Goal: Complete application form

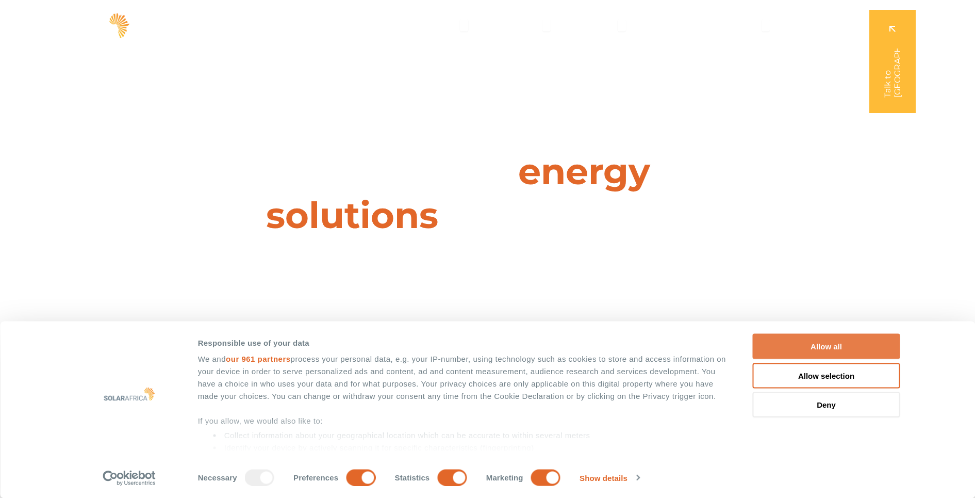
click at [791, 343] on button "Allow all" at bounding box center [827, 346] width 148 height 25
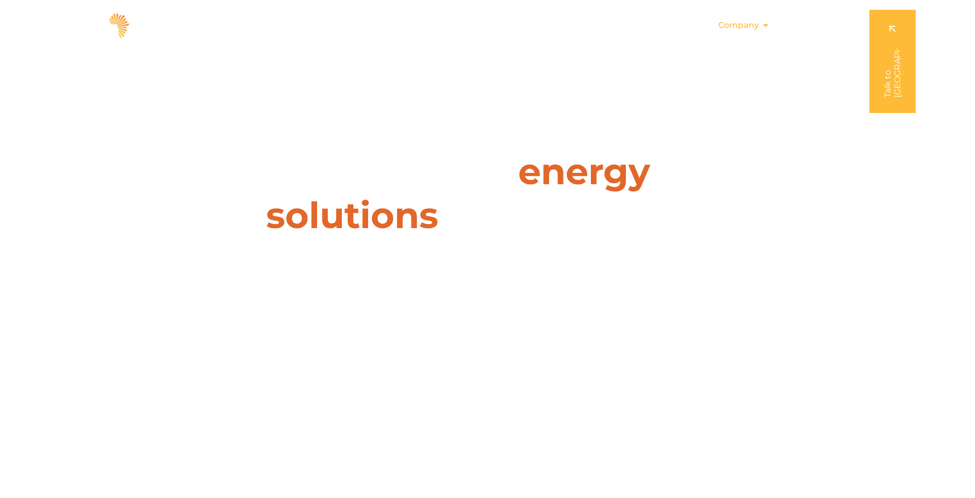
click at [762, 26] on icon "Menu" at bounding box center [766, 25] width 8 height 8
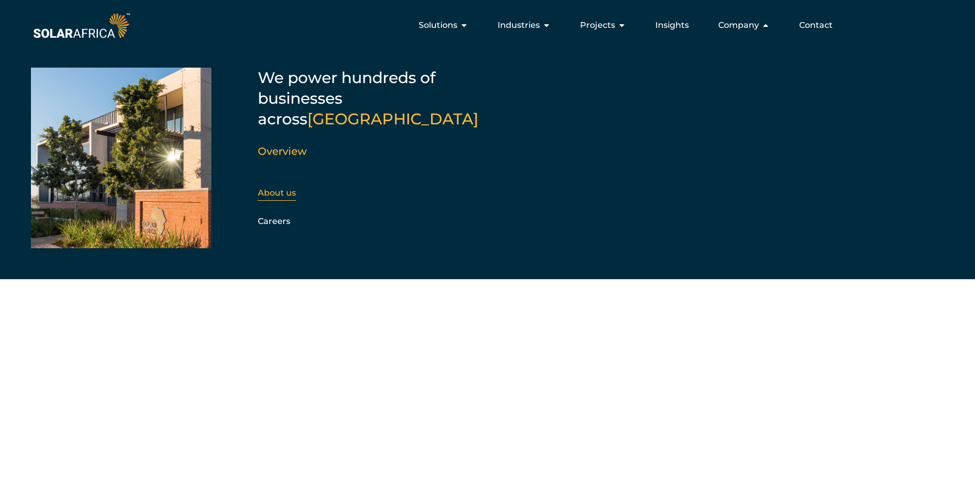
click at [283, 188] on link "About us" at bounding box center [277, 193] width 38 height 10
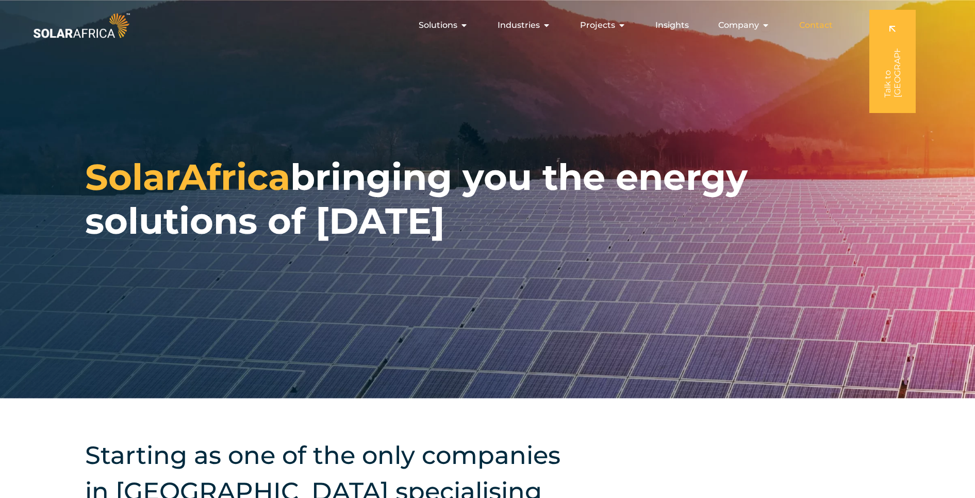
click at [813, 28] on span "Contact" at bounding box center [817, 25] width 34 height 12
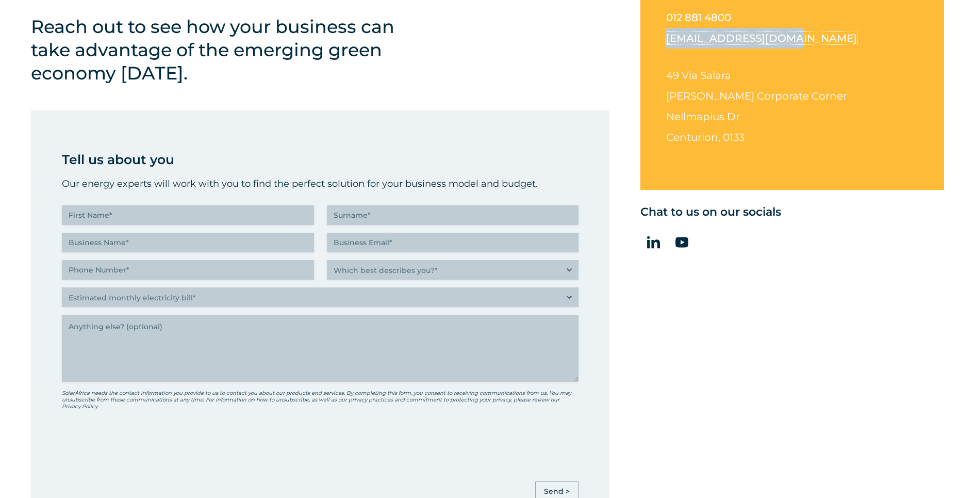
scroll to position [431, 0]
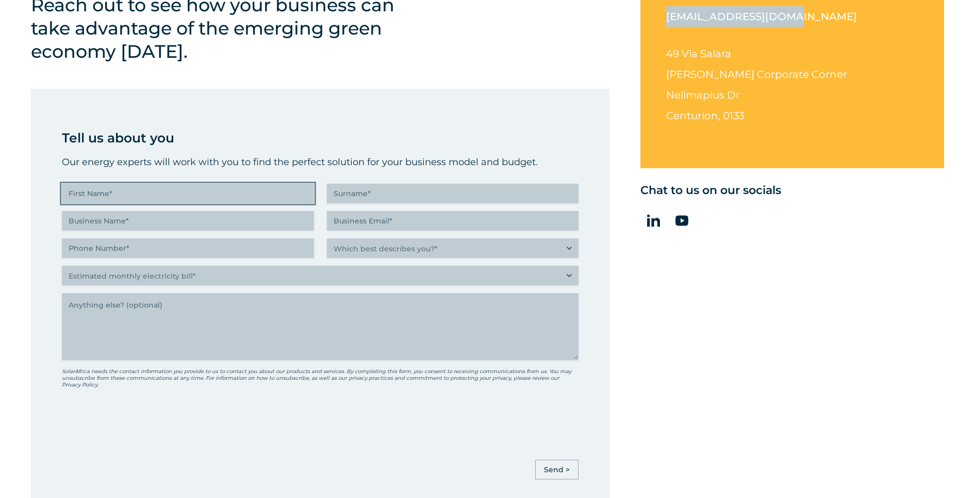
click at [237, 197] on input "First Name (Required)" at bounding box center [188, 194] width 252 height 20
type input "[PERSON_NAME]"
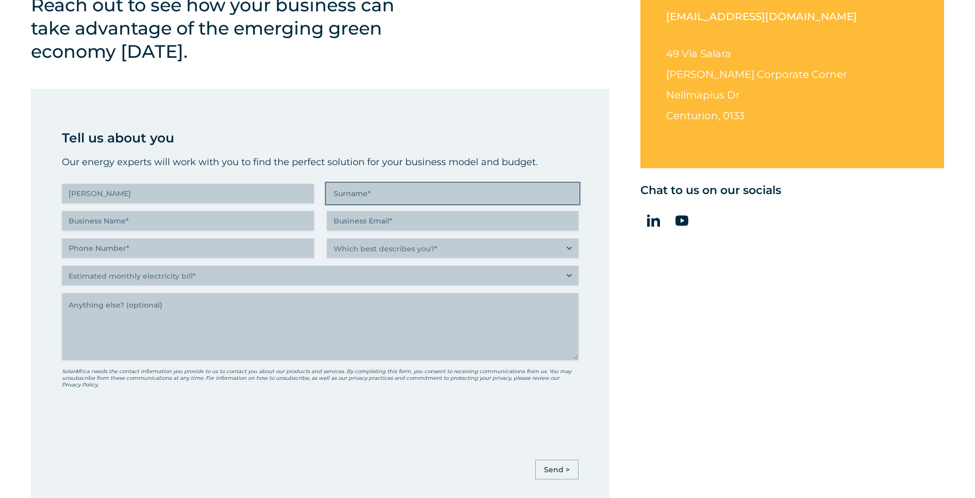
click at [418, 194] on input "Surname (Required)" at bounding box center [453, 194] width 252 height 20
type input "[PERSON_NAME]"
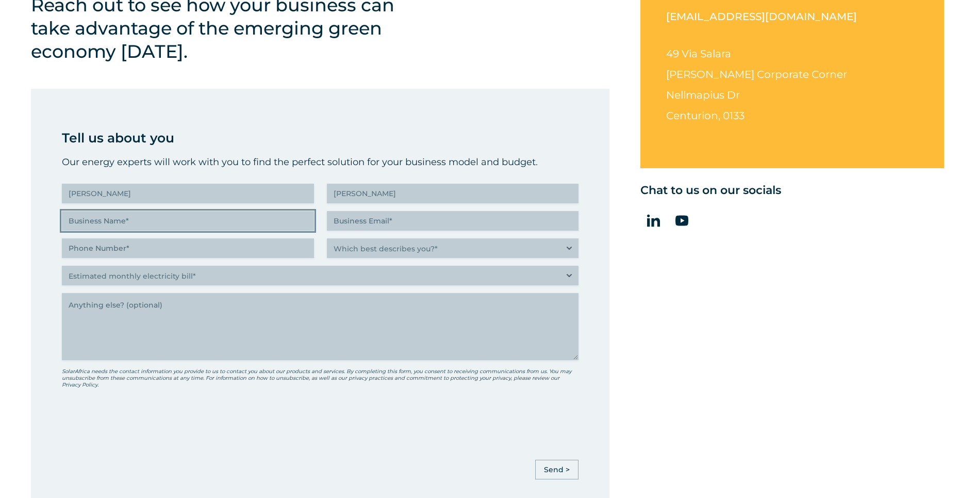
click at [171, 219] on input "Business Name (Required)" at bounding box center [188, 221] width 252 height 20
type input "ESTAR"
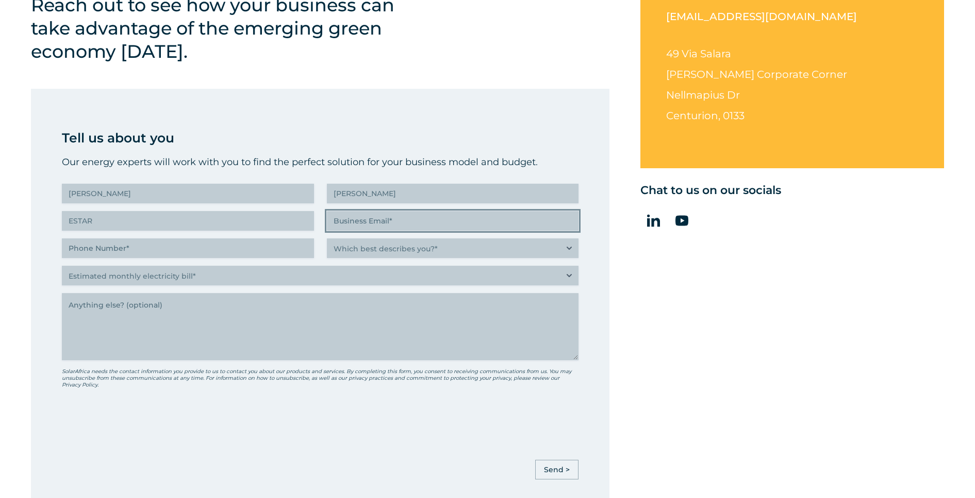
click at [396, 220] on input "Business Email (Required)" at bounding box center [453, 221] width 252 height 20
type input "[EMAIL_ADDRESS][DOMAIN_NAME]"
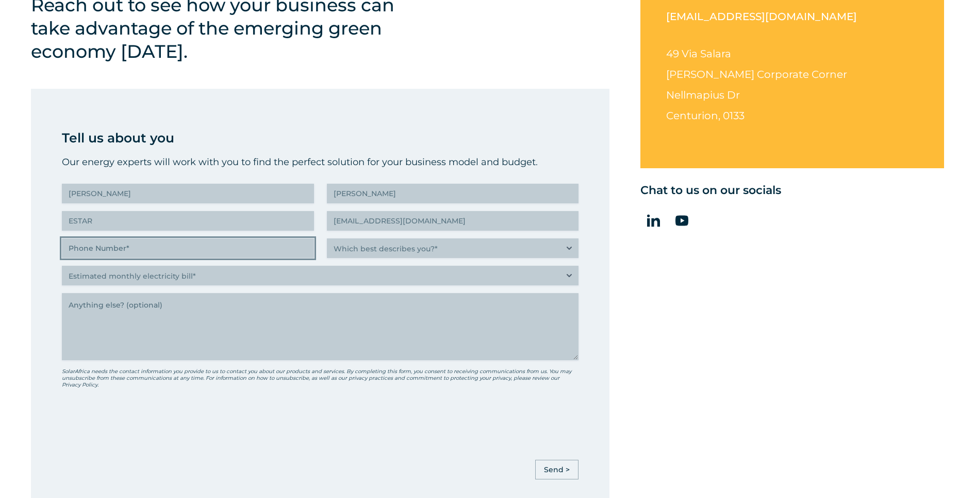
click at [216, 248] on input "Phone Number (Required)" at bounding box center [188, 248] width 252 height 20
type input "(___) ___-____"
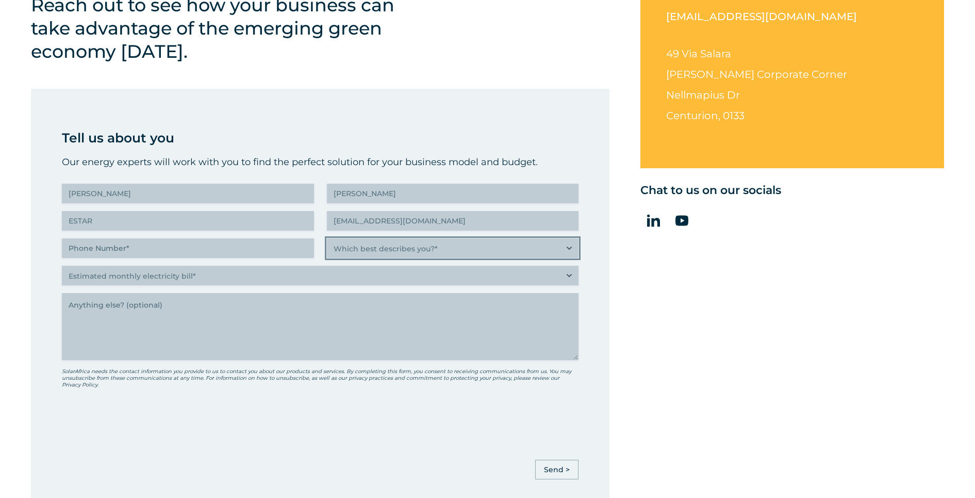
click at [404, 246] on select "Which best describes you?* Researching and identifying the best energy solution…" at bounding box center [453, 248] width 252 height 20
